Goal: Information Seeking & Learning: Check status

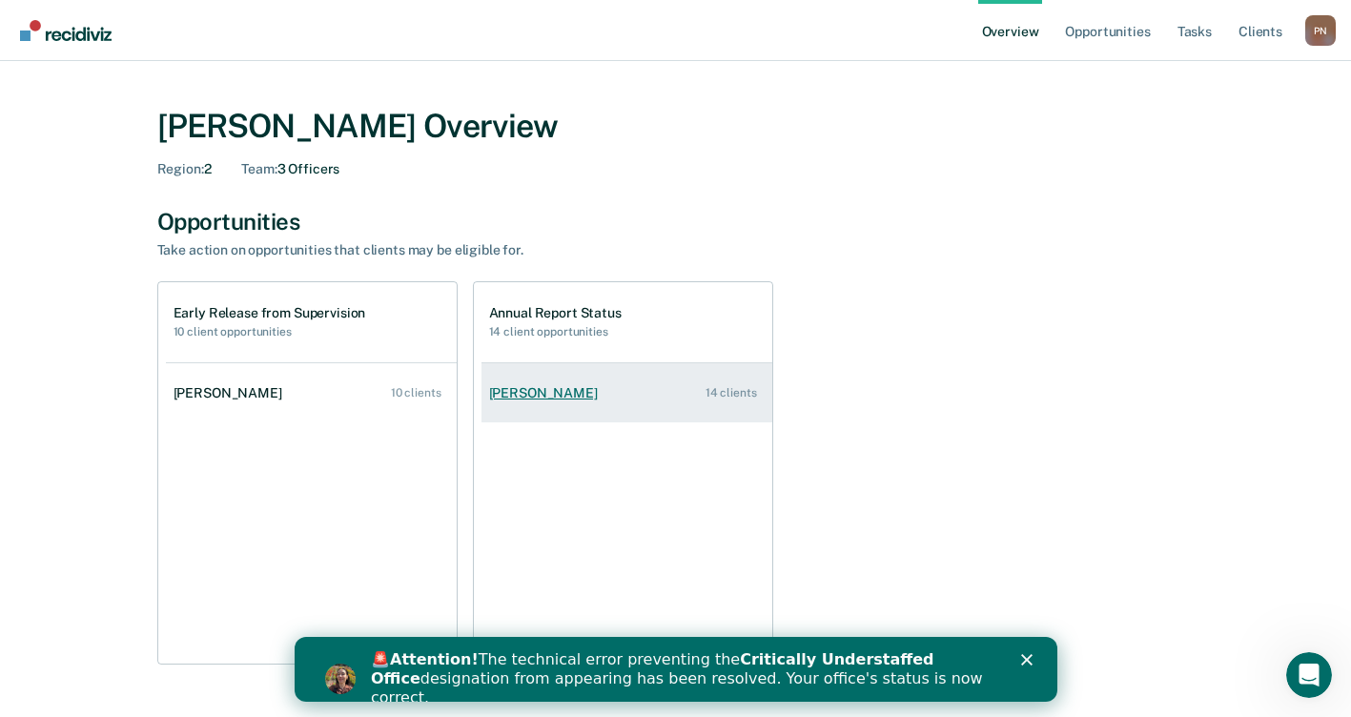
click at [545, 394] on div "[PERSON_NAME]" at bounding box center [547, 393] width 116 height 16
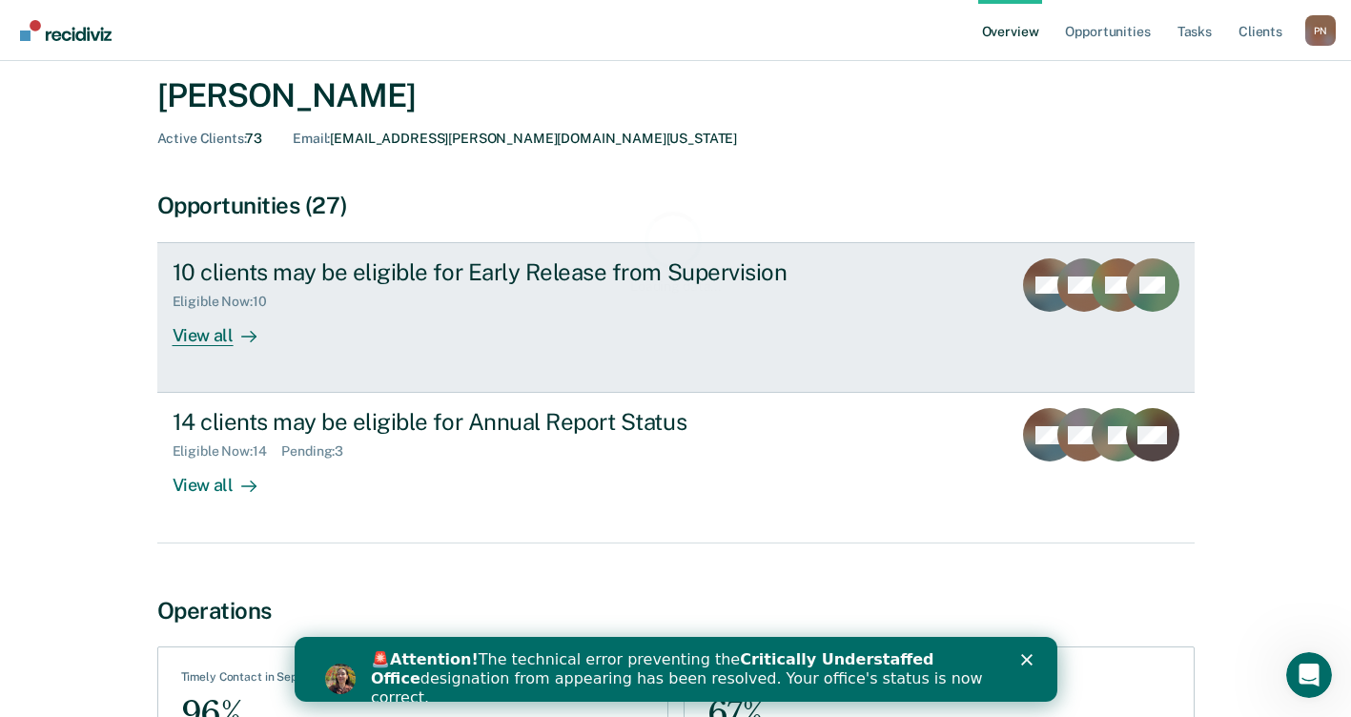
scroll to position [95, 0]
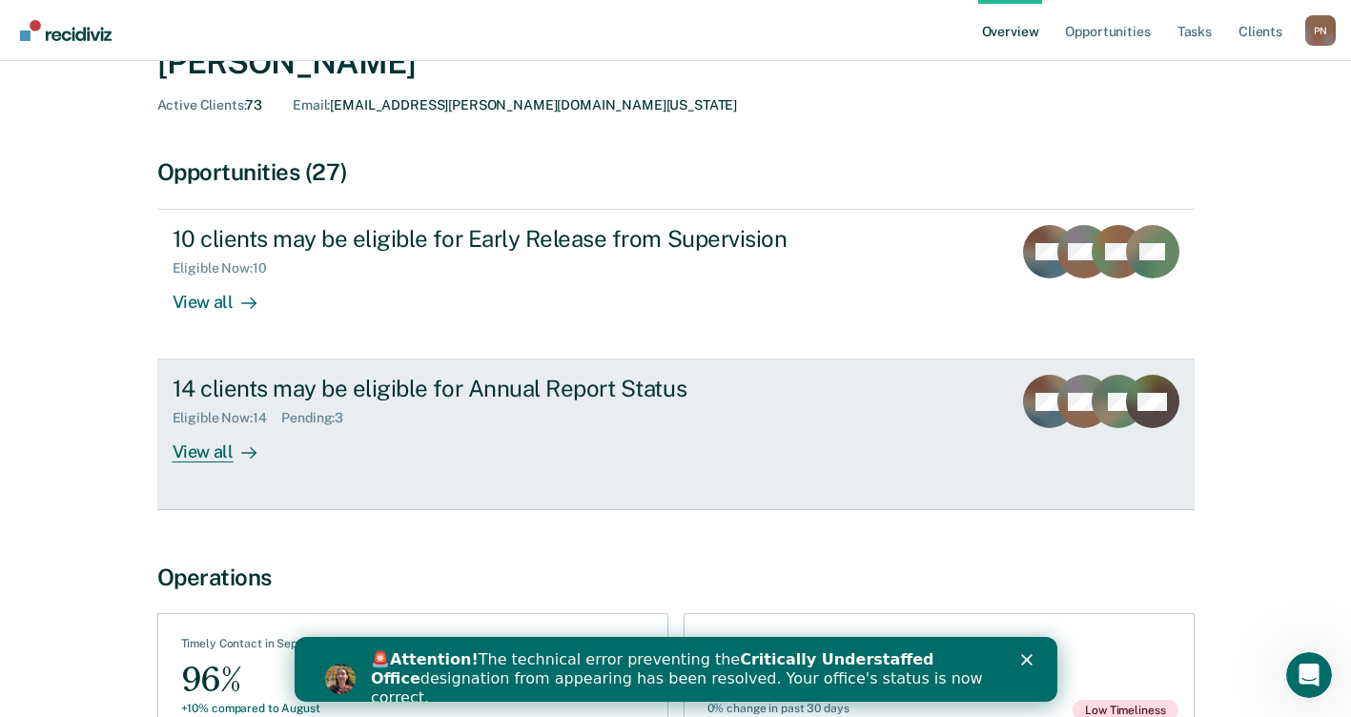
click at [225, 452] on div "View all" at bounding box center [226, 444] width 107 height 37
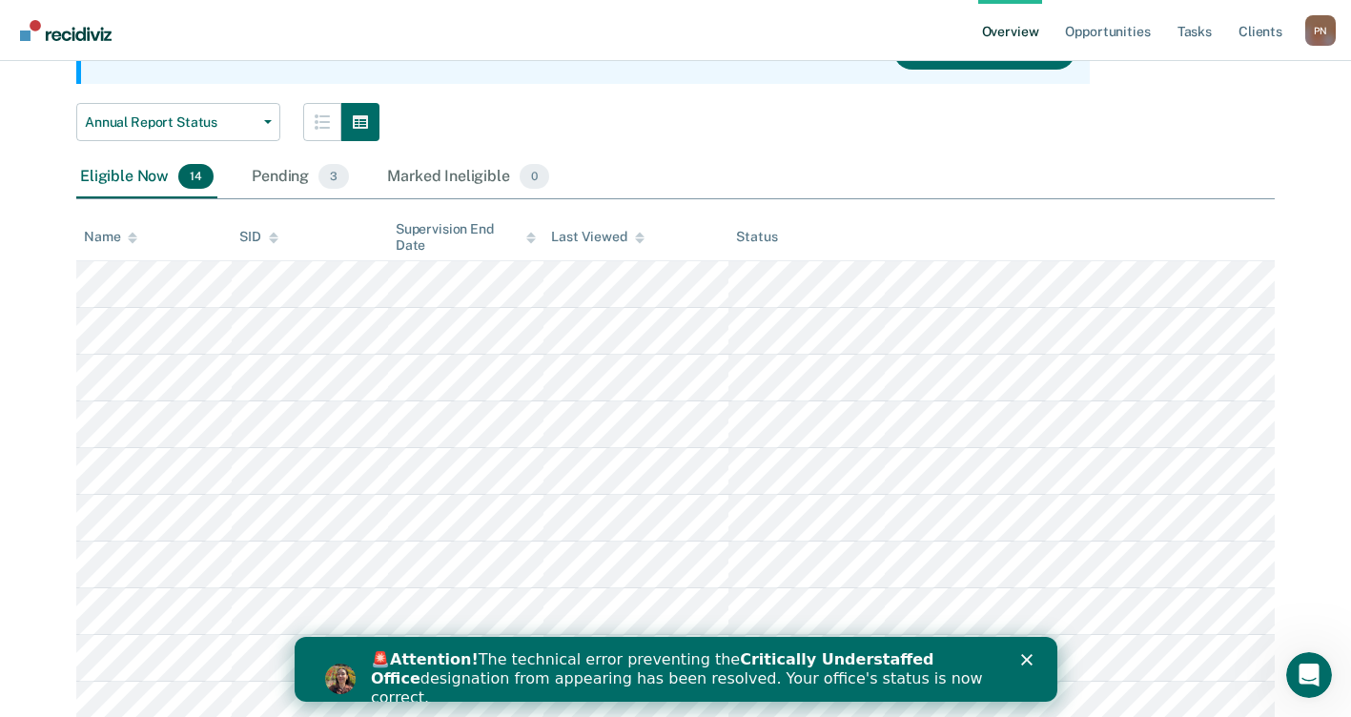
scroll to position [286, 0]
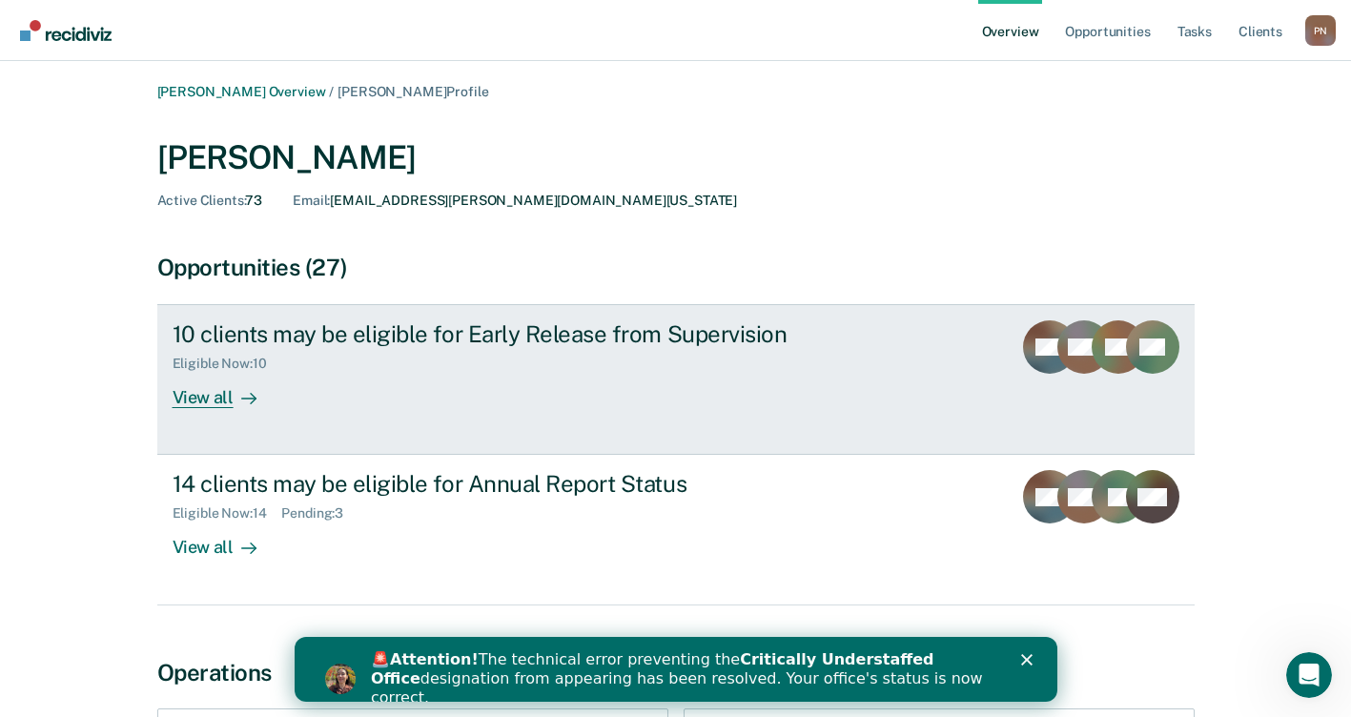
click at [231, 400] on div "View all" at bounding box center [226, 390] width 107 height 37
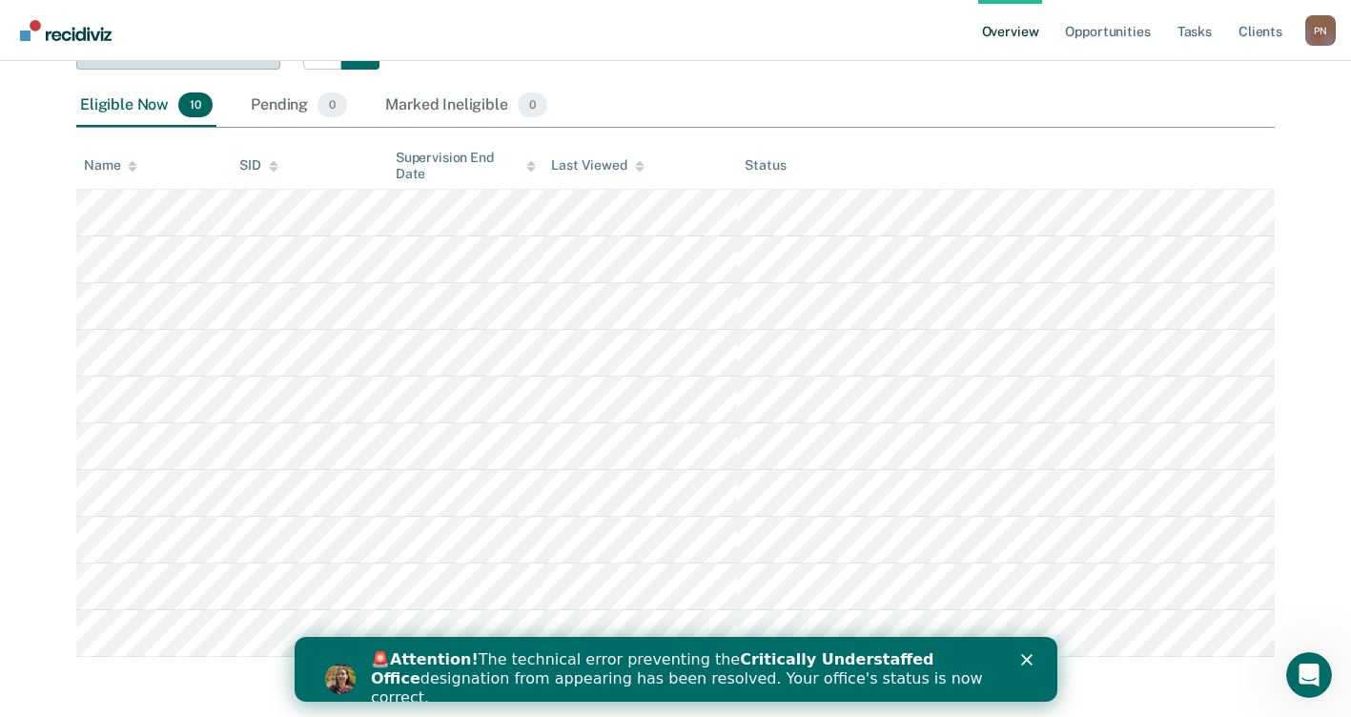
scroll to position [292, 0]
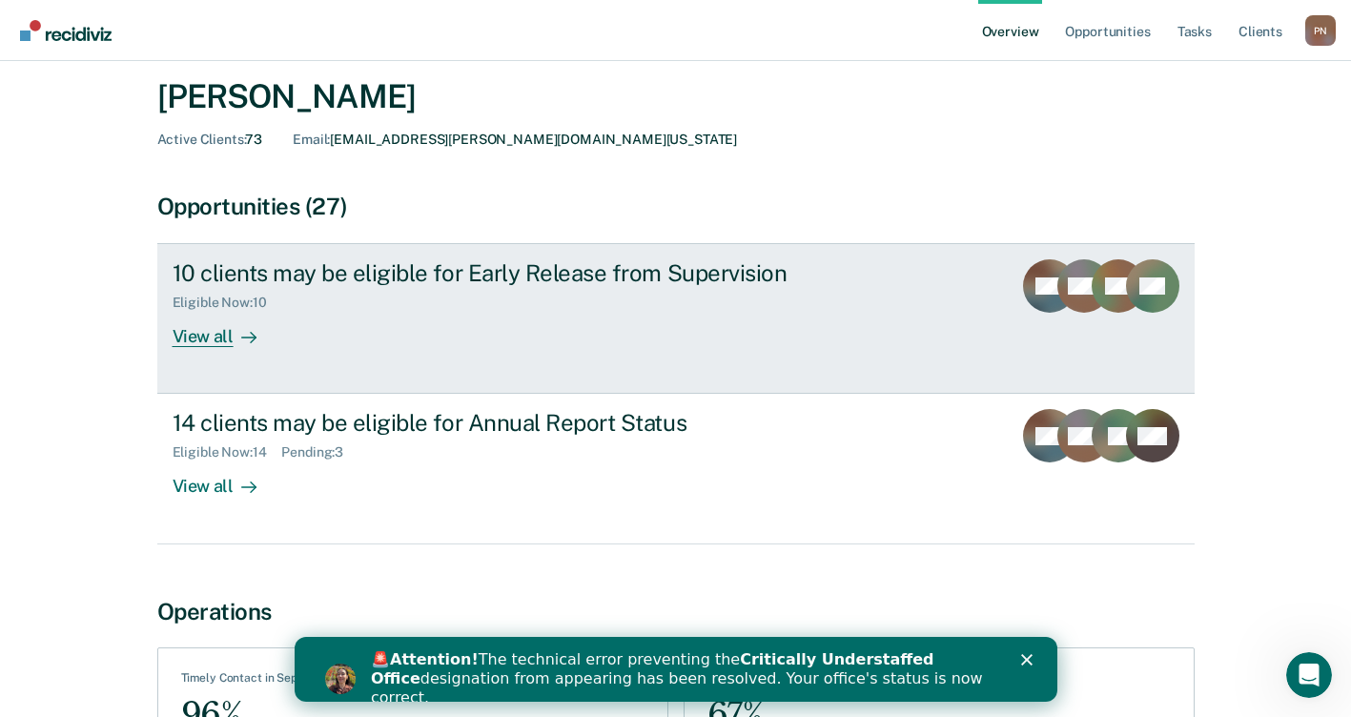
scroll to position [95, 0]
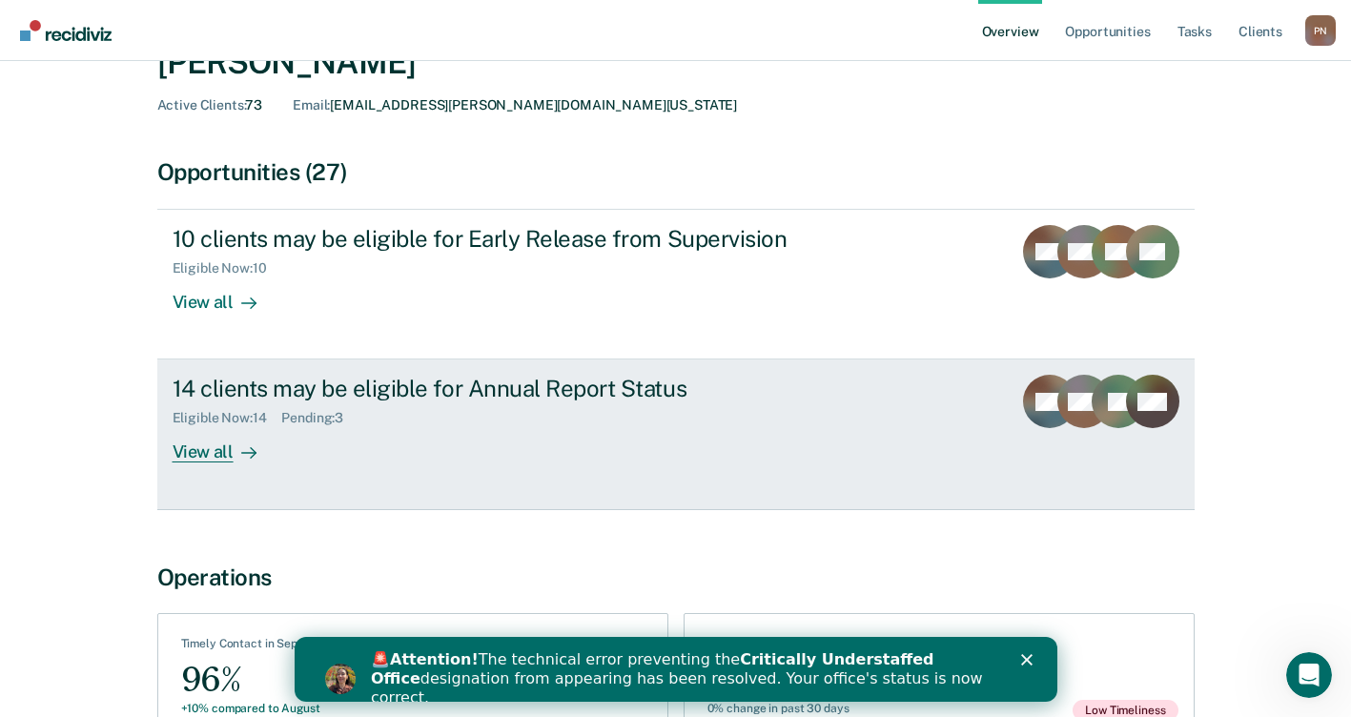
click at [219, 451] on div "View all" at bounding box center [226, 444] width 107 height 37
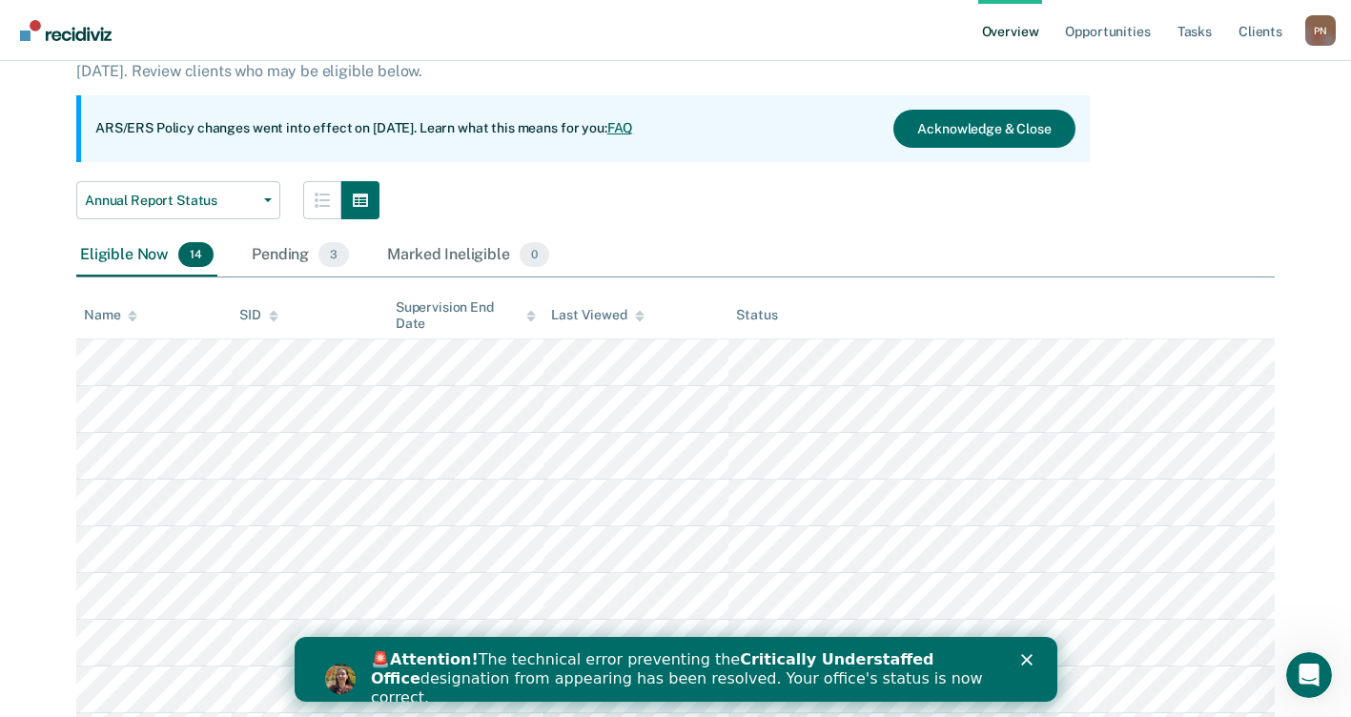
scroll to position [191, 0]
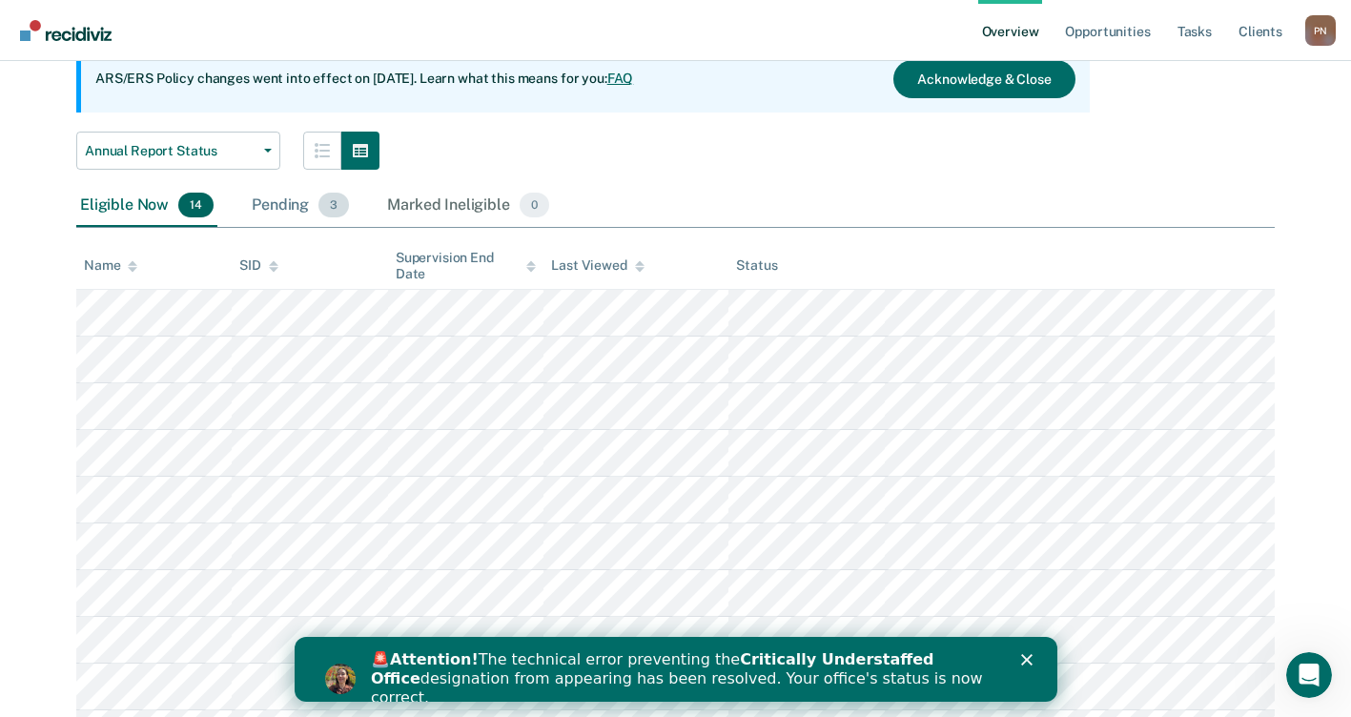
click at [298, 204] on div "Pending 3" at bounding box center [300, 206] width 105 height 42
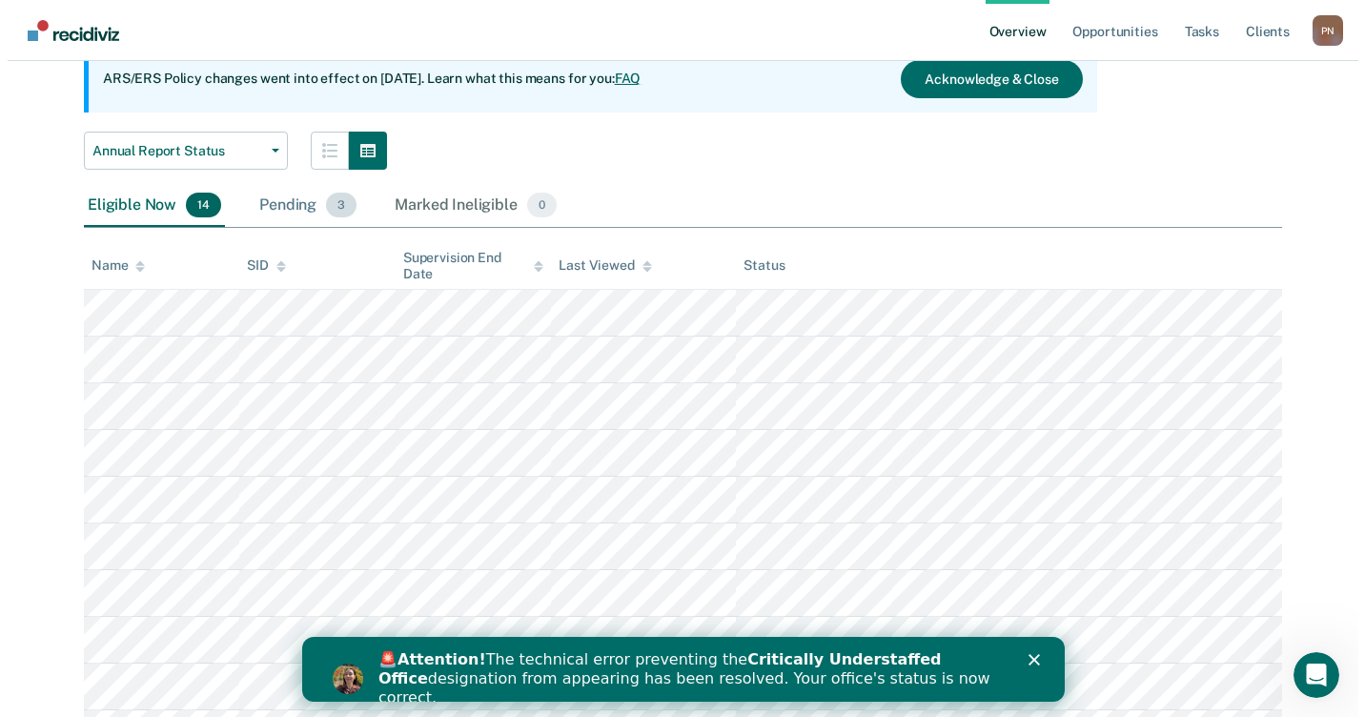
scroll to position [0, 0]
